Goal: Transaction & Acquisition: Purchase product/service

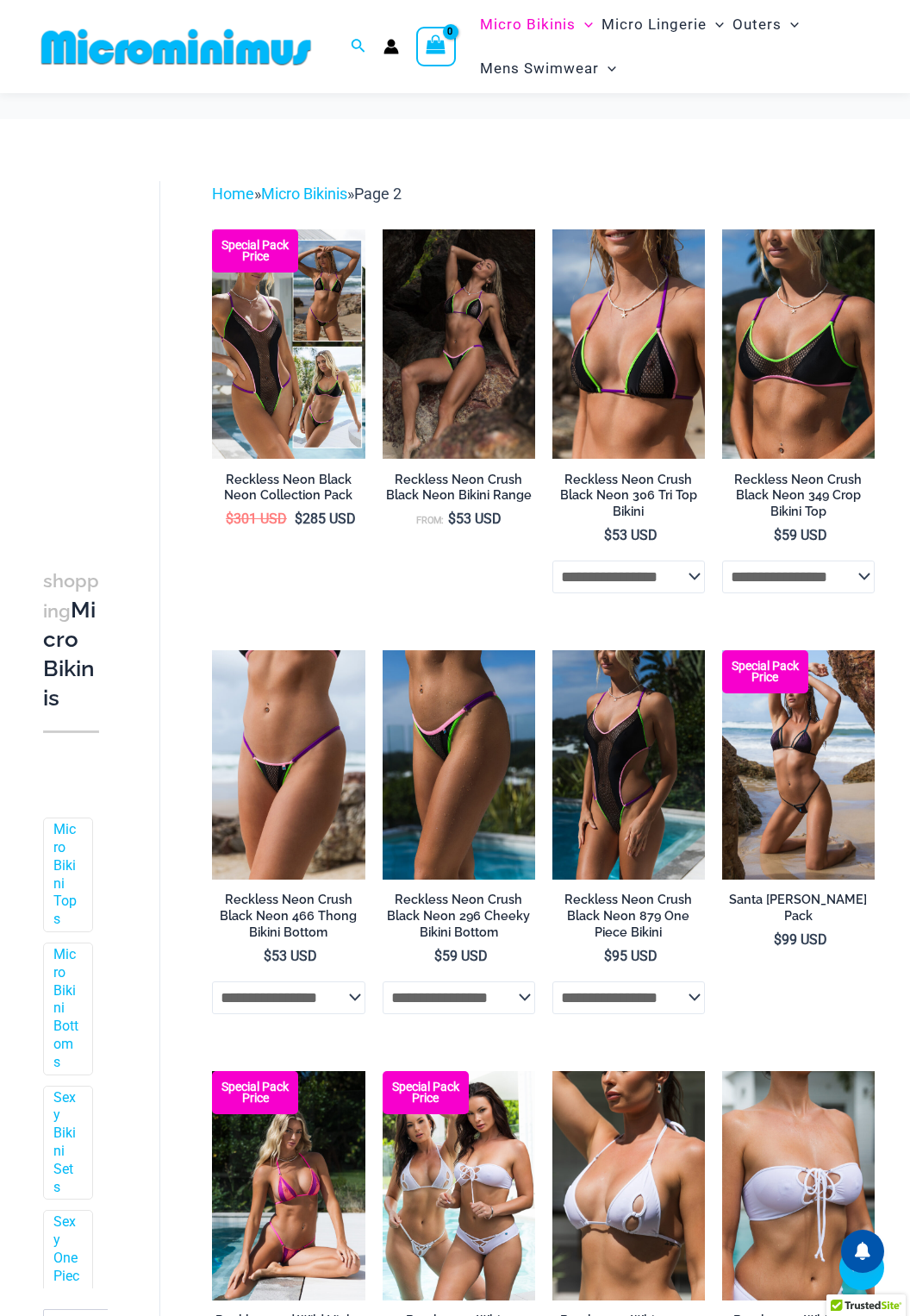
scroll to position [1279, 0]
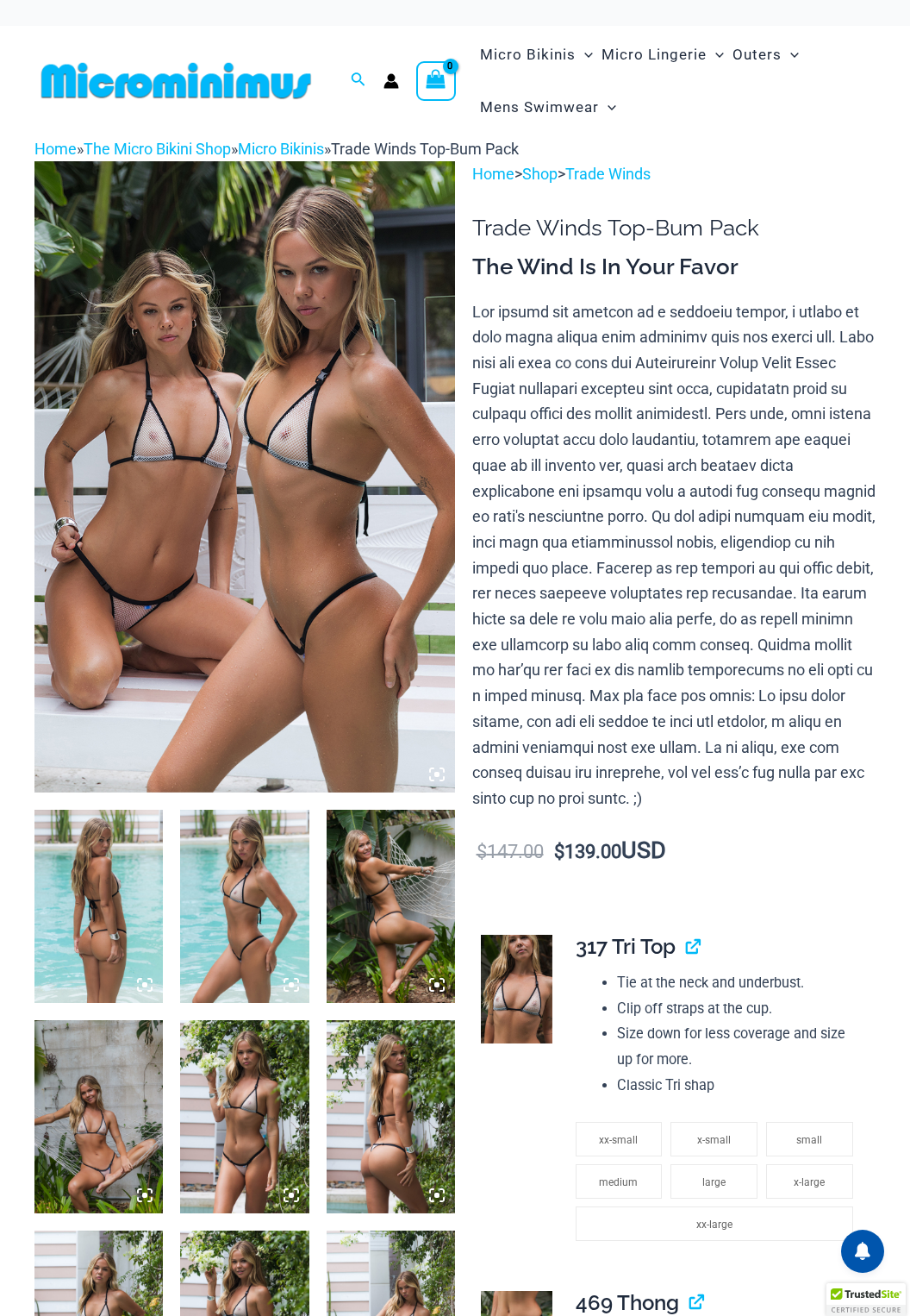
click at [251, 543] on img at bounding box center [244, 477] width 420 height 631
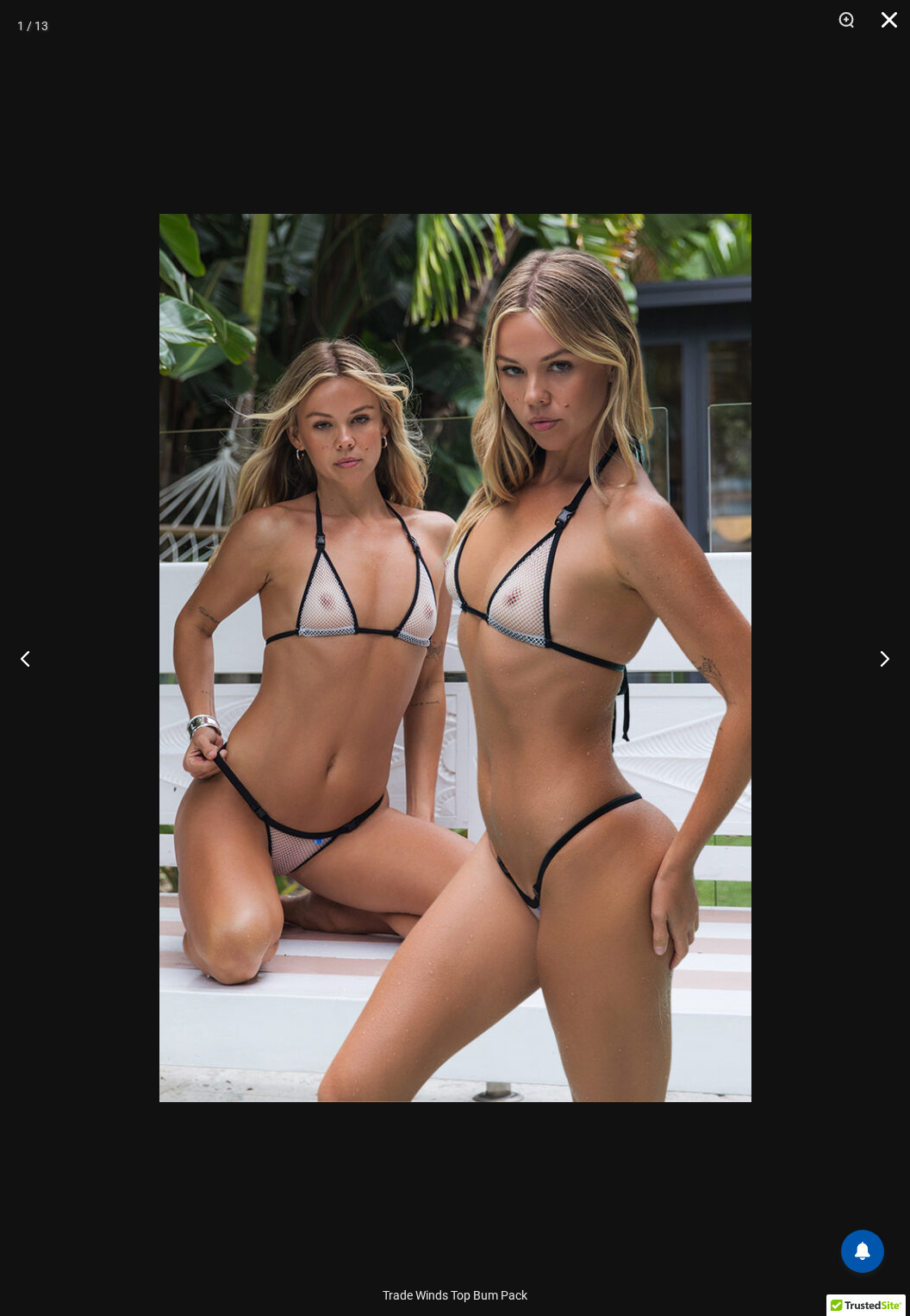
click at [880, 39] on button "Close" at bounding box center [884, 26] width 43 height 52
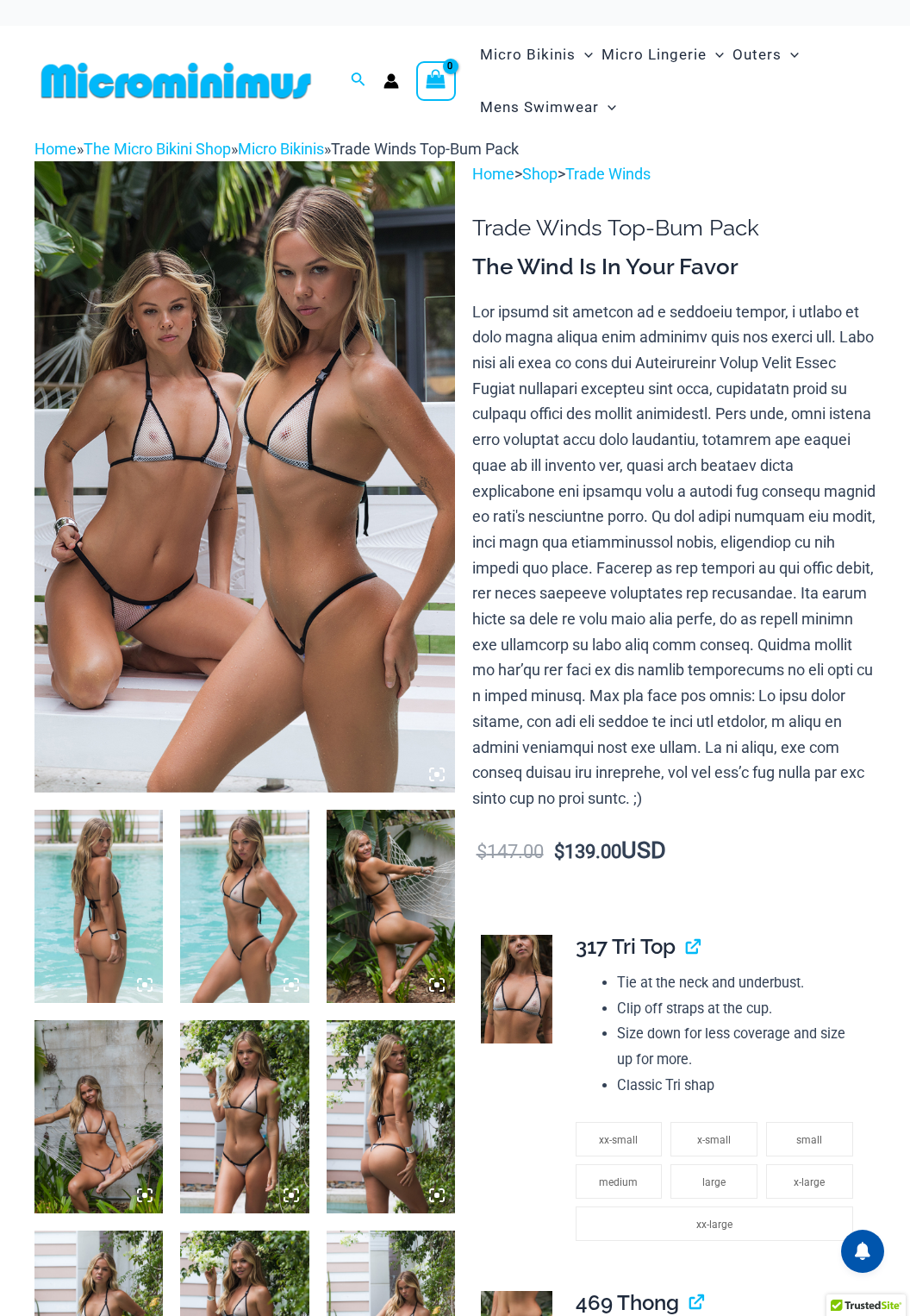
click at [240, 923] on img at bounding box center [244, 906] width 128 height 193
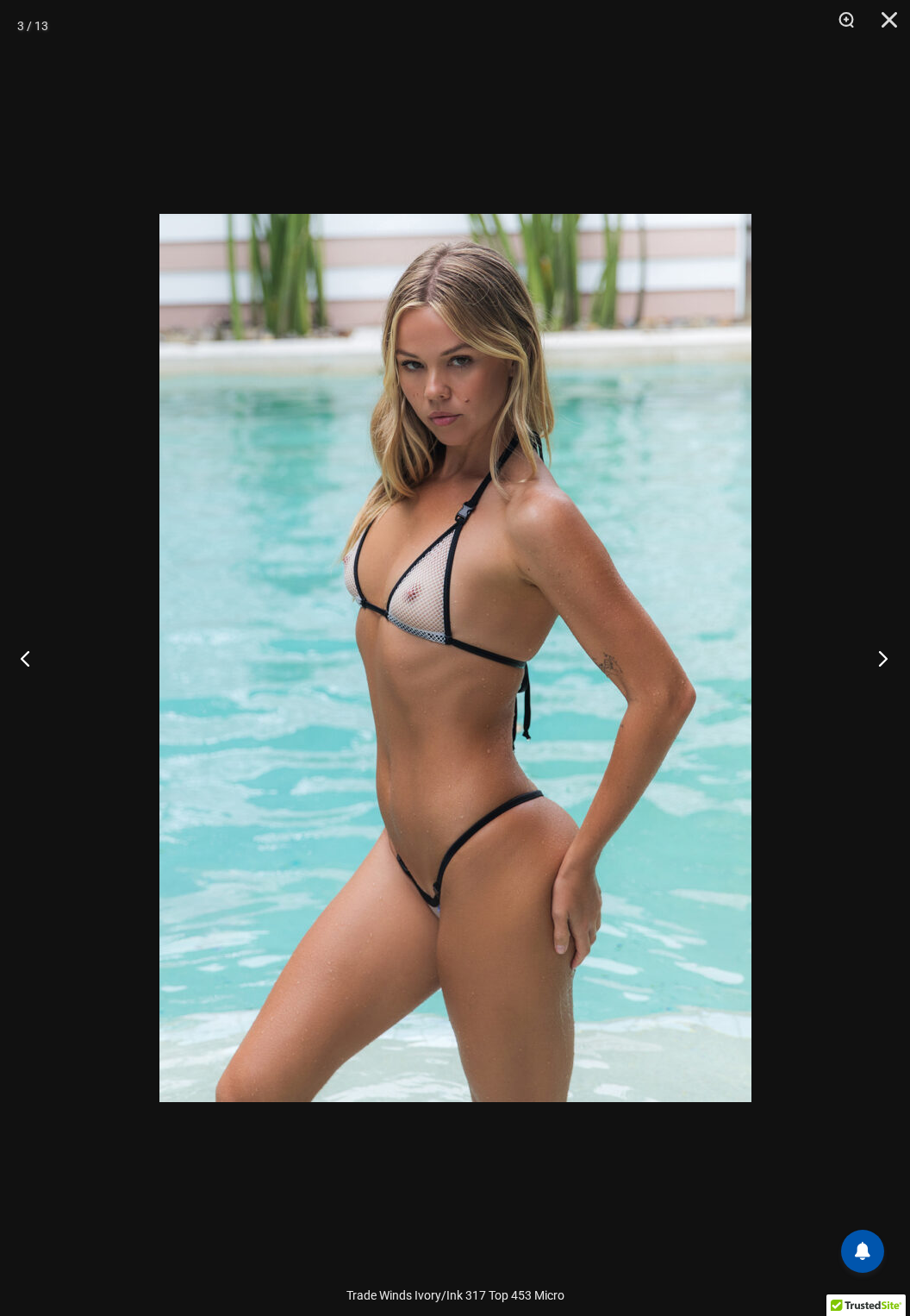
click at [848, 657] on button "Next" at bounding box center [878, 657] width 65 height 86
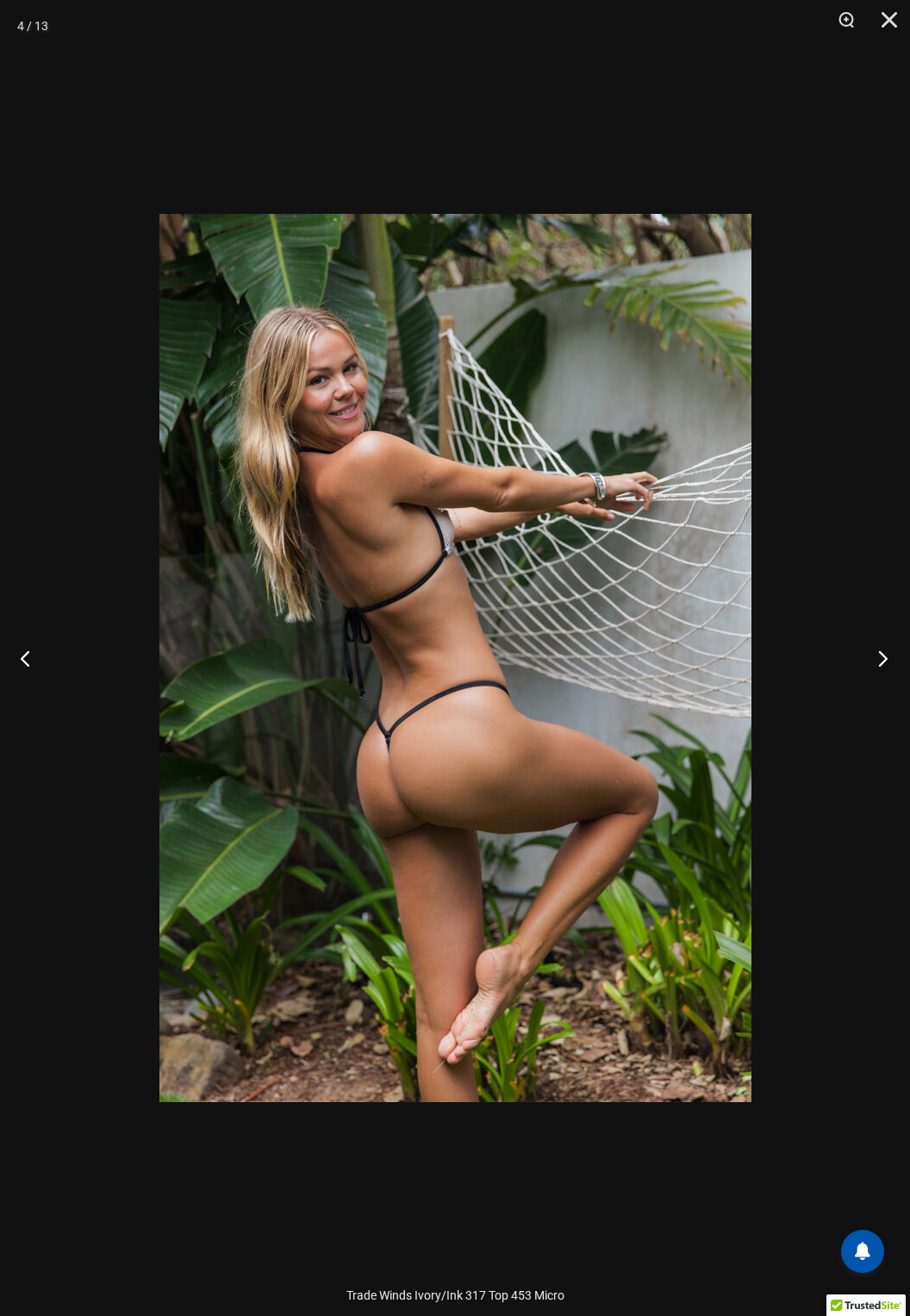
click at [864, 692] on button "Next" at bounding box center [878, 657] width 65 height 86
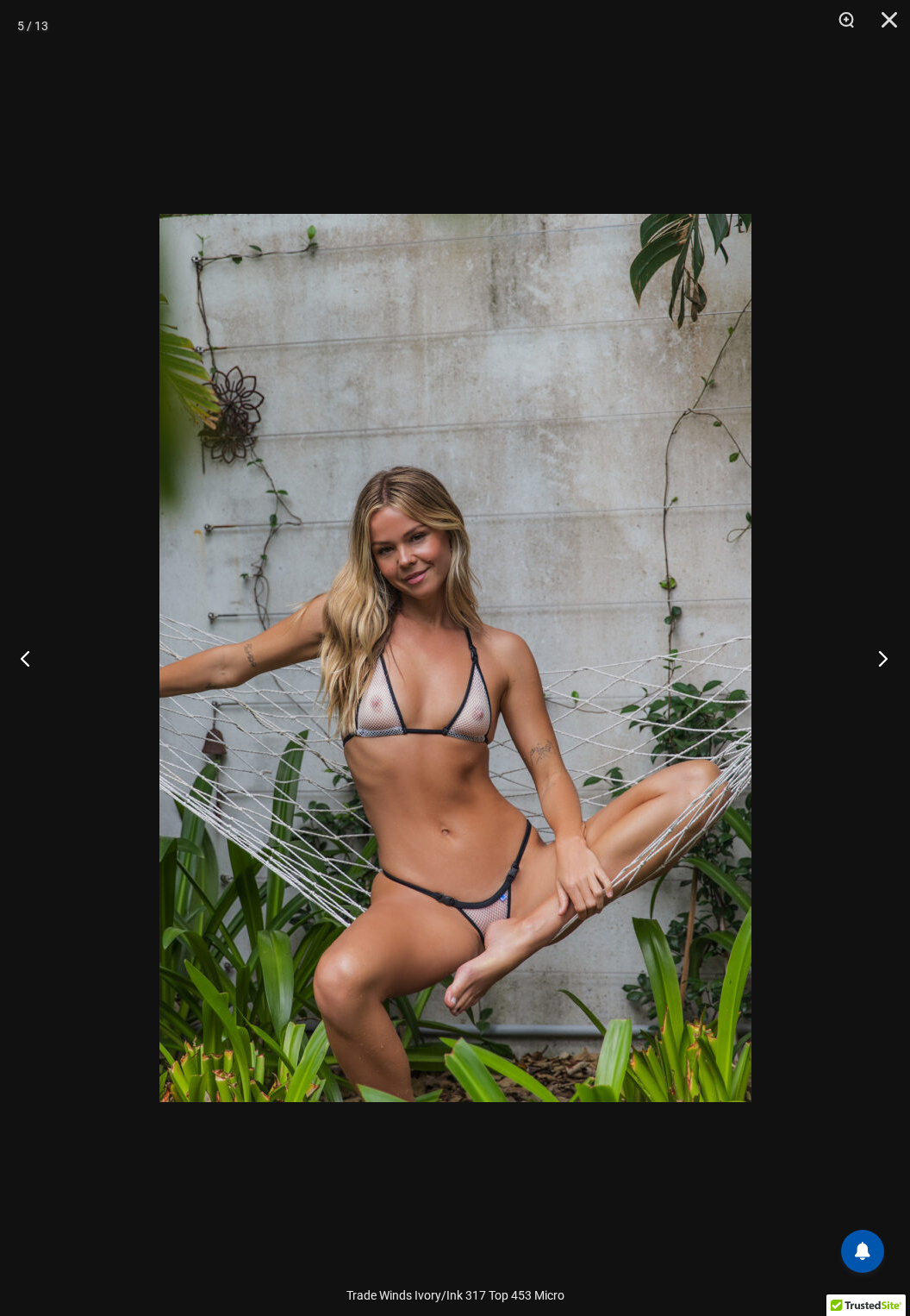
click at [859, 671] on button "Next" at bounding box center [878, 657] width 65 height 86
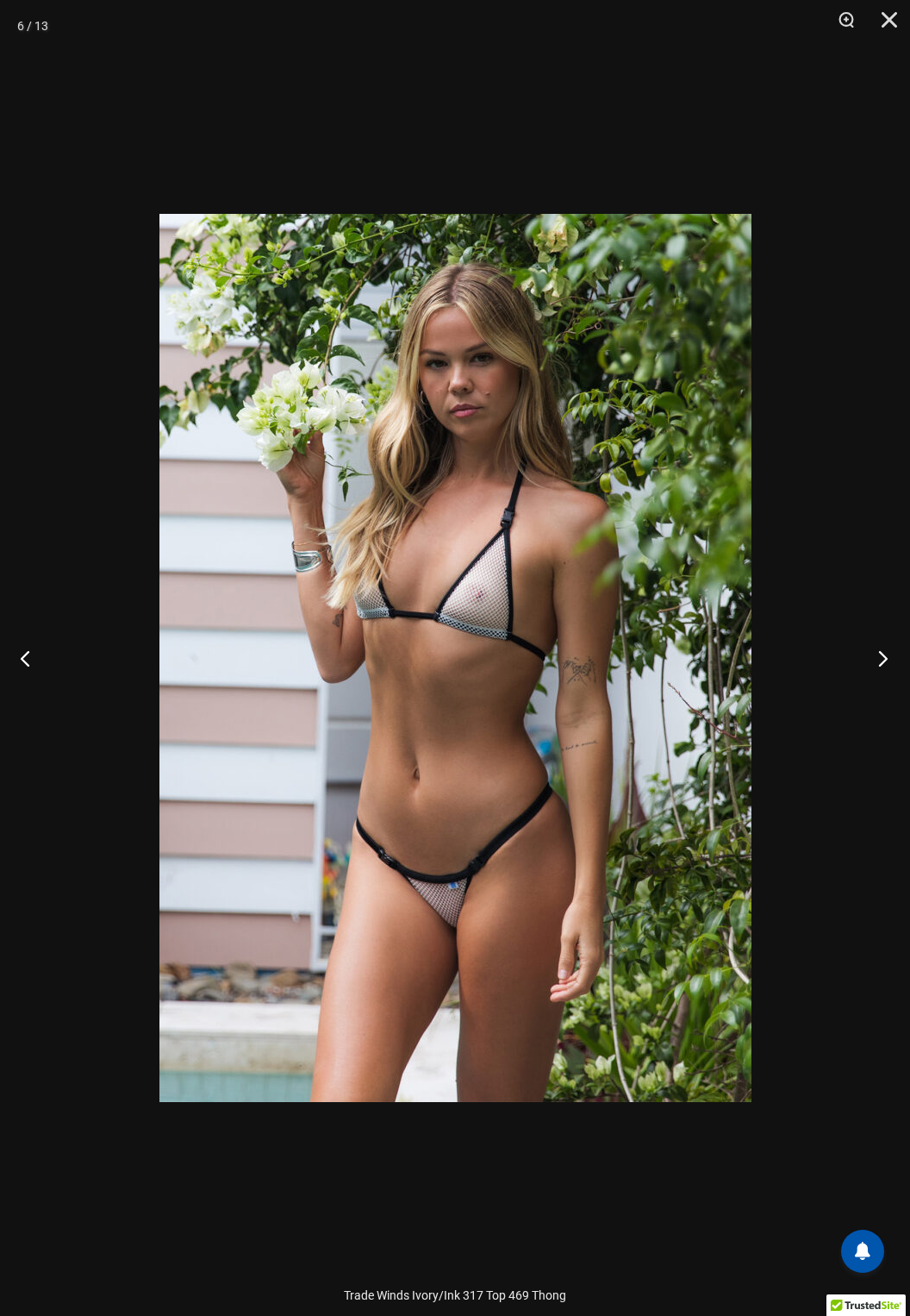
click at [864, 630] on button "Next" at bounding box center [878, 657] width 65 height 86
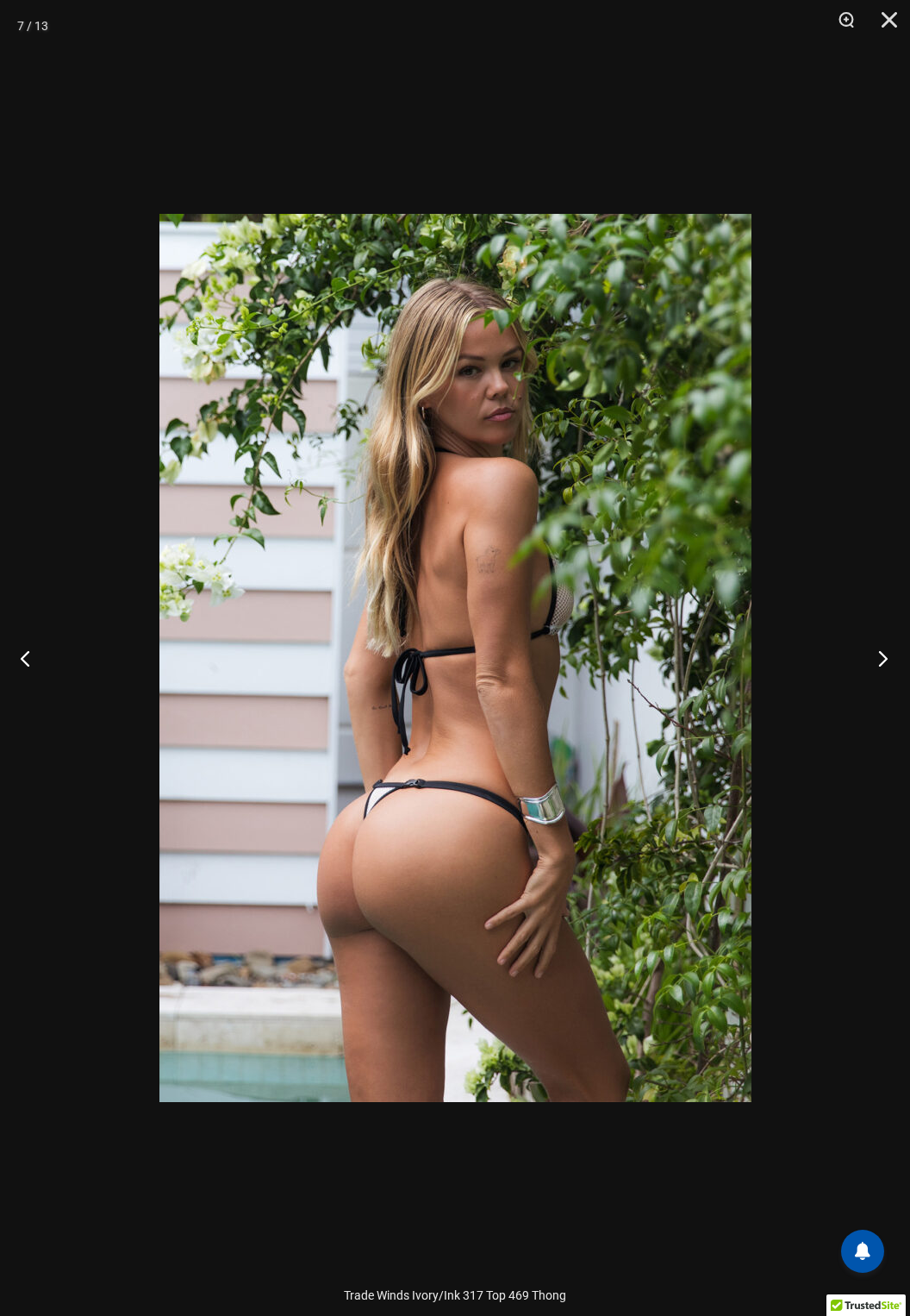
click at [854, 635] on button "Next" at bounding box center [878, 657] width 65 height 86
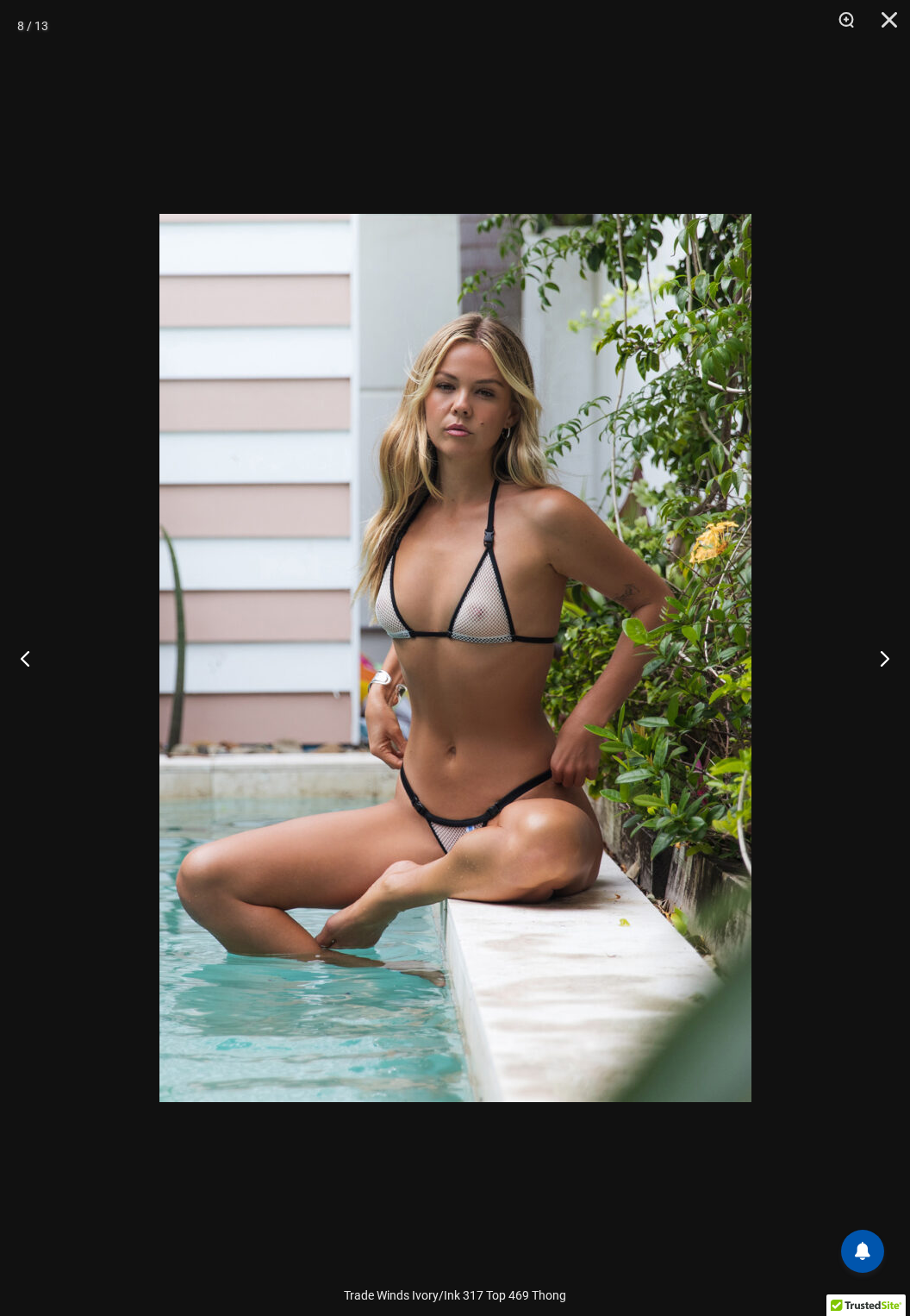
click at [845, 603] on div at bounding box center [455, 658] width 910 height 1316
click at [640, 94] on div at bounding box center [455, 658] width 910 height 1316
click at [878, 28] on button "Close" at bounding box center [884, 26] width 43 height 52
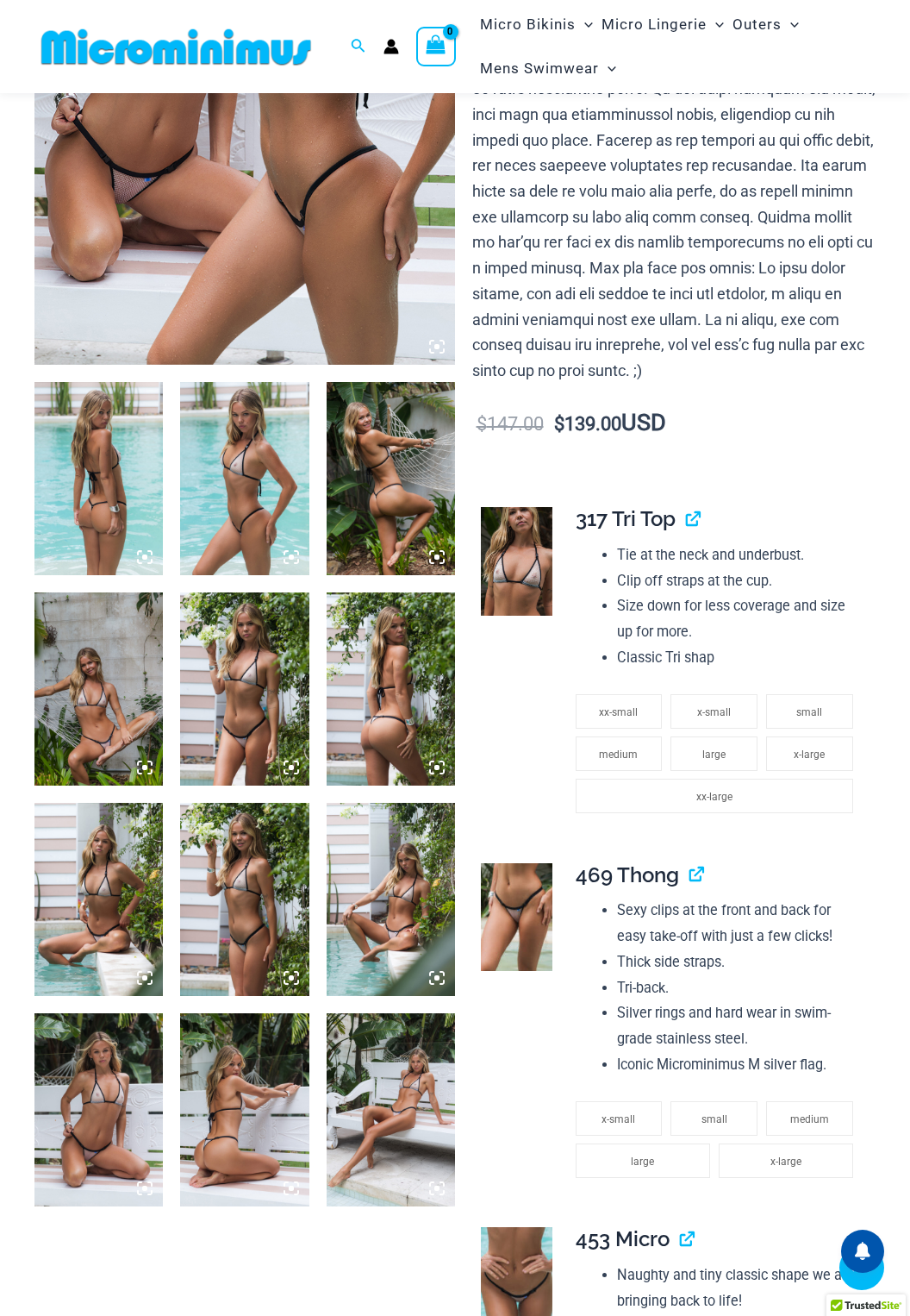
scroll to position [412, 0]
